Goal: Transaction & Acquisition: Purchase product/service

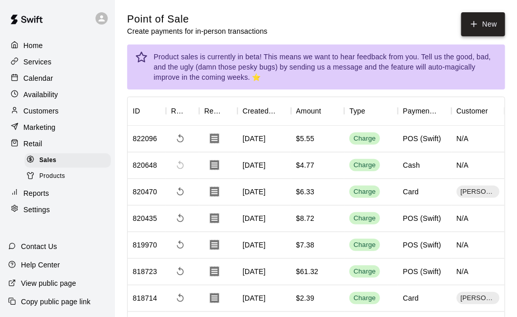
click at [493, 25] on button "New" at bounding box center [483, 24] width 44 height 24
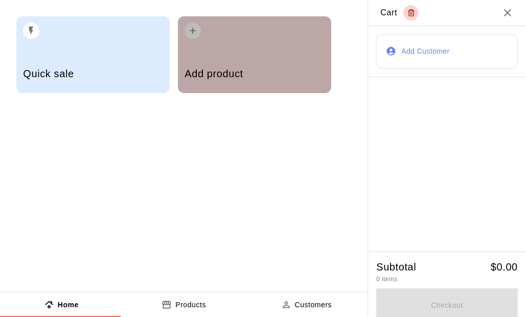
click at [226, 50] on div "Add product" at bounding box center [254, 54] width 153 height 77
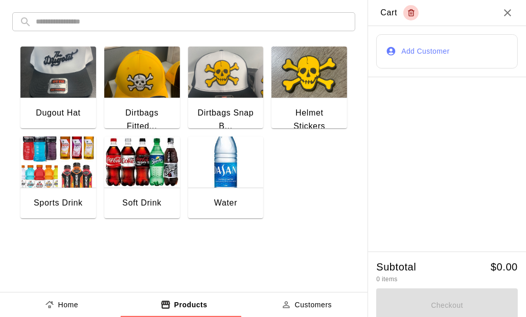
click at [56, 164] on img "button" at bounding box center [58, 161] width 76 height 51
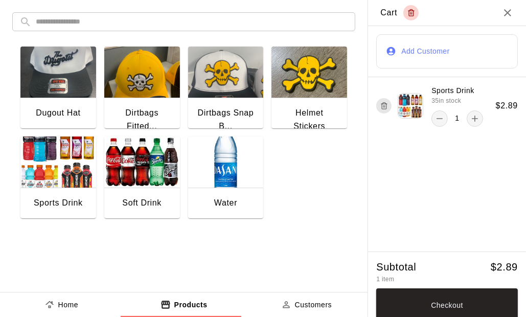
click at [220, 168] on img "button" at bounding box center [226, 161] width 76 height 51
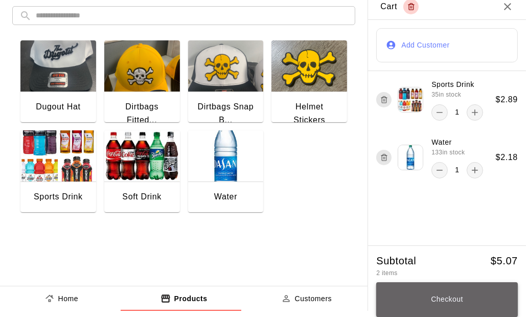
click at [446, 297] on button "Checkout" at bounding box center [446, 299] width 141 height 35
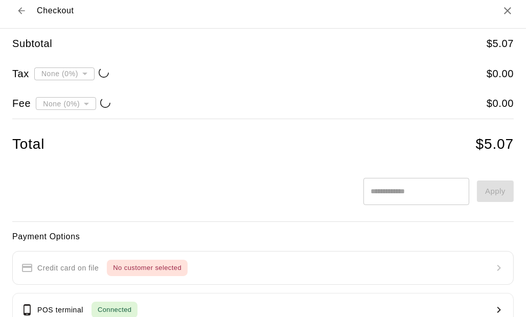
type input "**********"
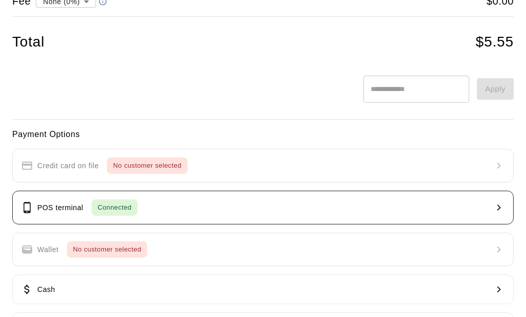
click at [166, 214] on button "POS terminal Connected" at bounding box center [262, 208] width 501 height 34
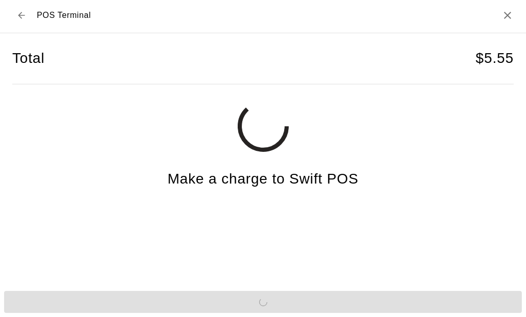
scroll to position [2, 0]
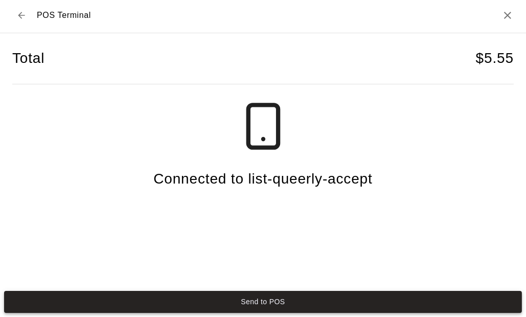
click at [201, 294] on button "Send to POS" at bounding box center [262, 302] width 517 height 22
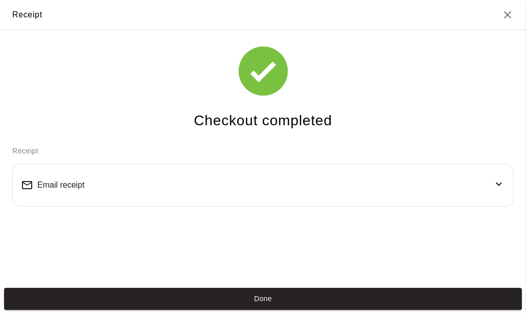
scroll to position [0, 0]
click at [285, 293] on button "Done" at bounding box center [262, 299] width 517 height 22
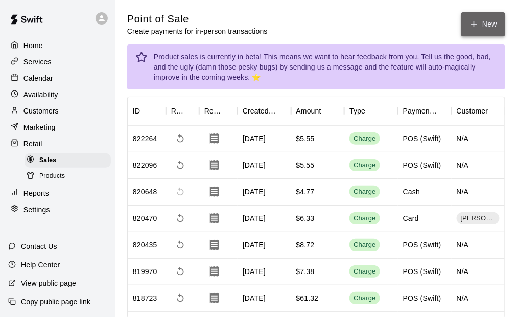
click at [486, 18] on button "New" at bounding box center [483, 24] width 44 height 24
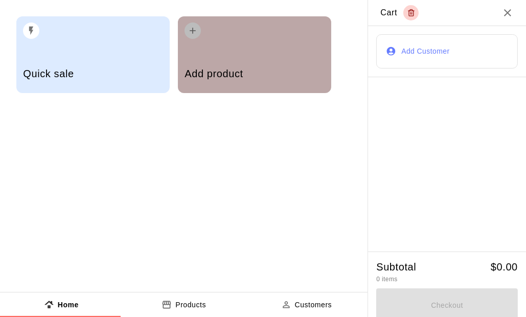
click at [264, 55] on div "Add product" at bounding box center [254, 54] width 153 height 77
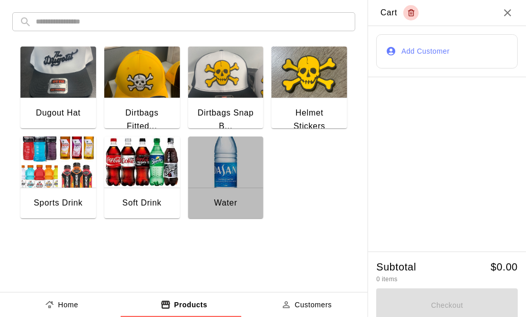
click at [211, 187] on div "Water" at bounding box center [226, 203] width 76 height 33
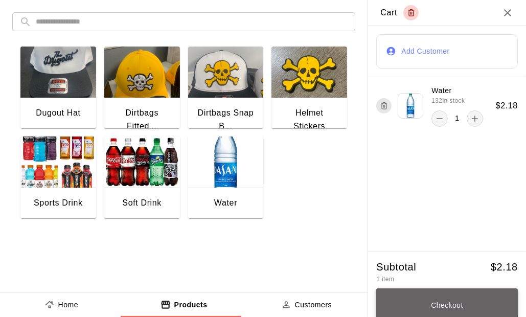
click at [438, 303] on button "Checkout" at bounding box center [446, 305] width 141 height 35
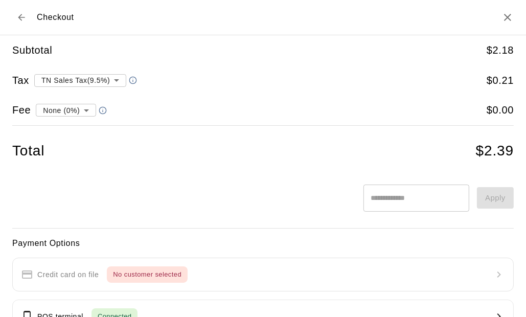
scroll to position [102, 0]
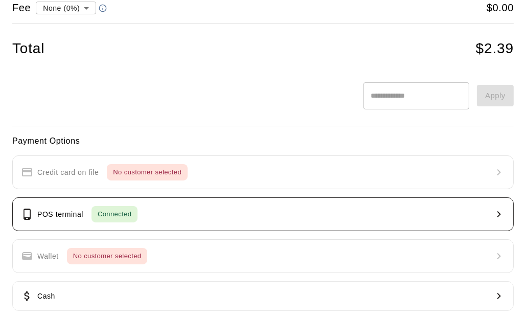
click at [156, 216] on button "POS terminal Connected" at bounding box center [262, 214] width 501 height 34
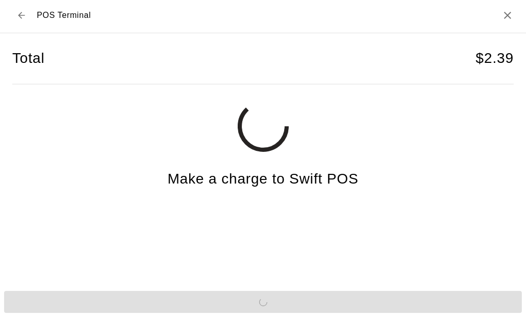
scroll to position [2, 0]
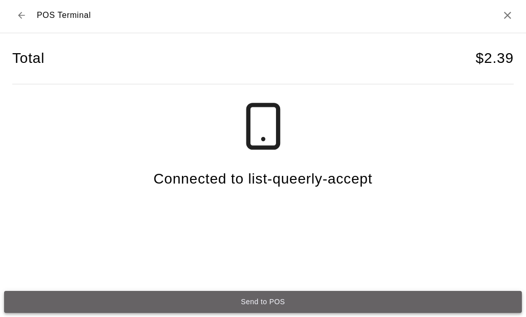
click at [277, 301] on button "Send to POS" at bounding box center [262, 302] width 517 height 22
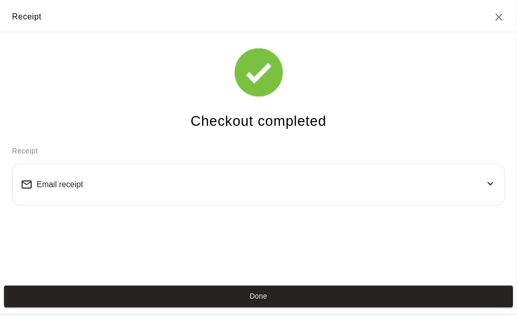
scroll to position [0, 0]
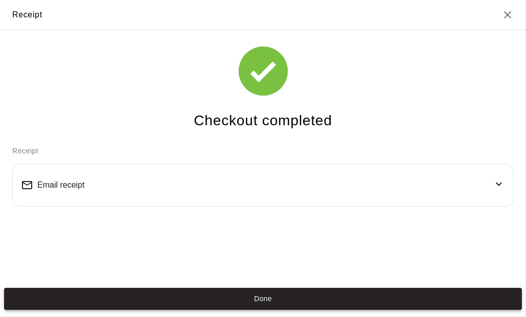
click at [273, 299] on button "Done" at bounding box center [262, 299] width 517 height 22
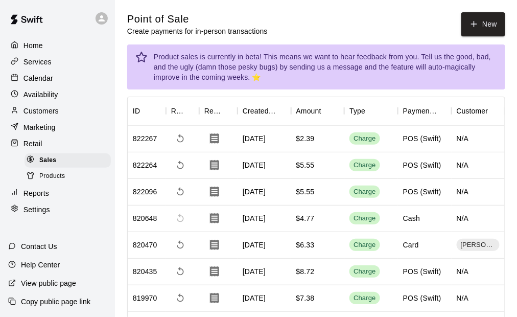
click at [39, 45] on p "Home" at bounding box center [32, 45] width 19 height 10
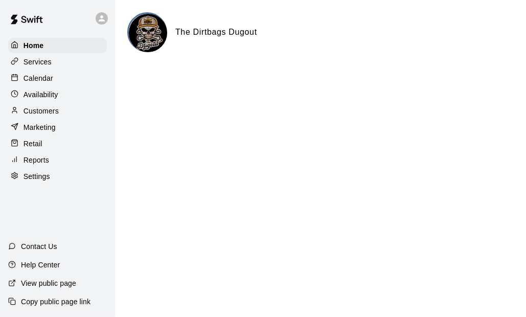
click at [324, 7] on main "The Dirtbags Dugout" at bounding box center [320, 41] width 411 height 82
